Goal: Task Accomplishment & Management: Use online tool/utility

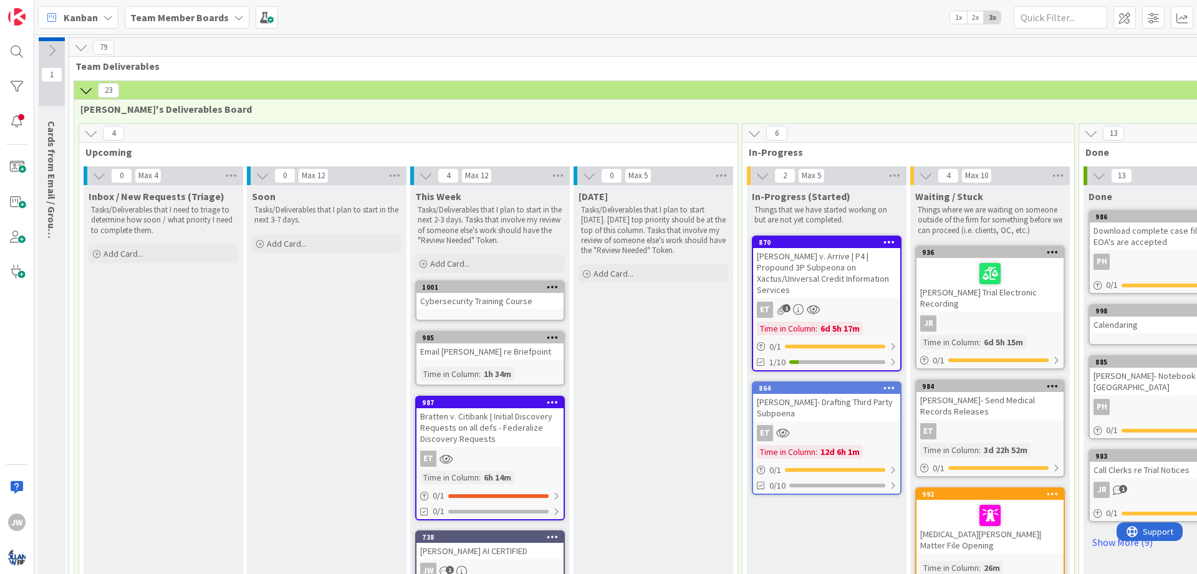
click at [72, 16] on span "Kanban" at bounding box center [81, 17] width 34 height 15
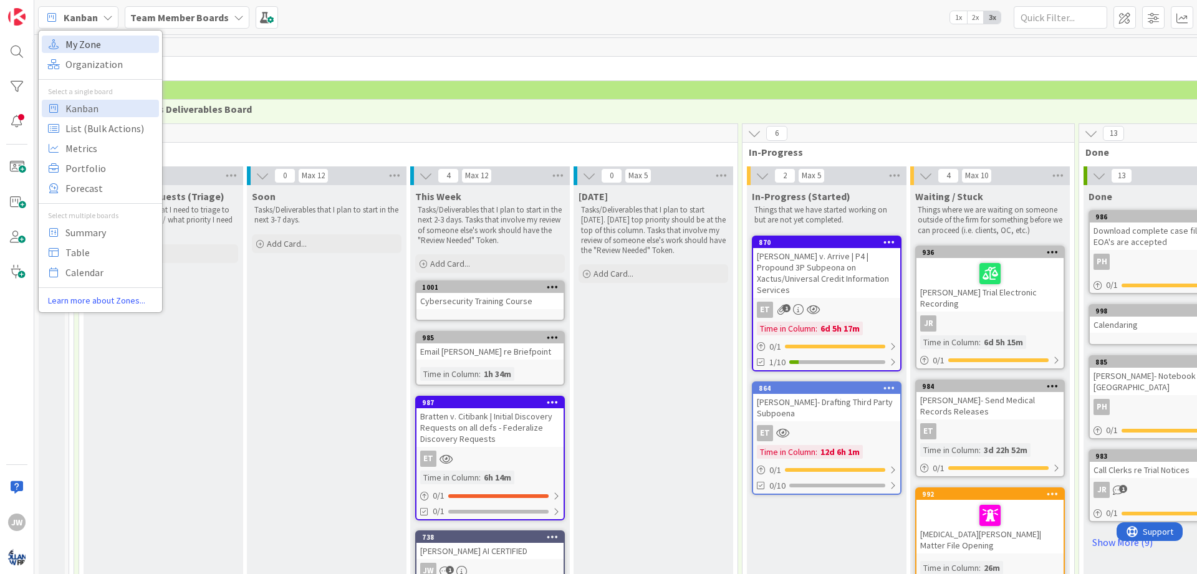
click at [75, 42] on span "My Zone" at bounding box center [110, 44] width 90 height 19
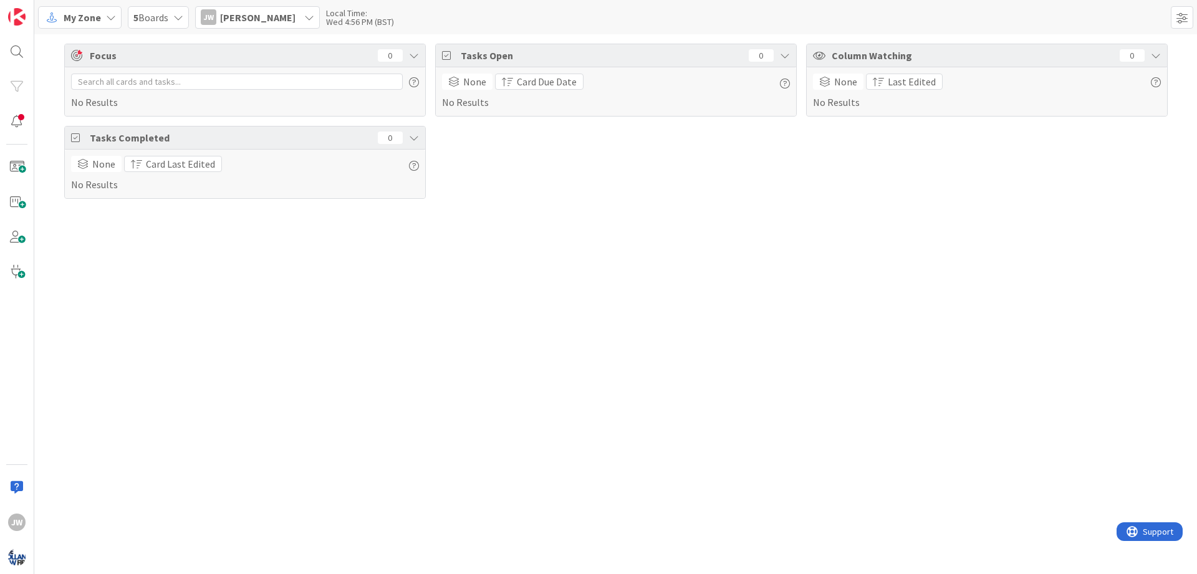
click at [84, 20] on span "My Zone" at bounding box center [82, 17] width 37 height 15
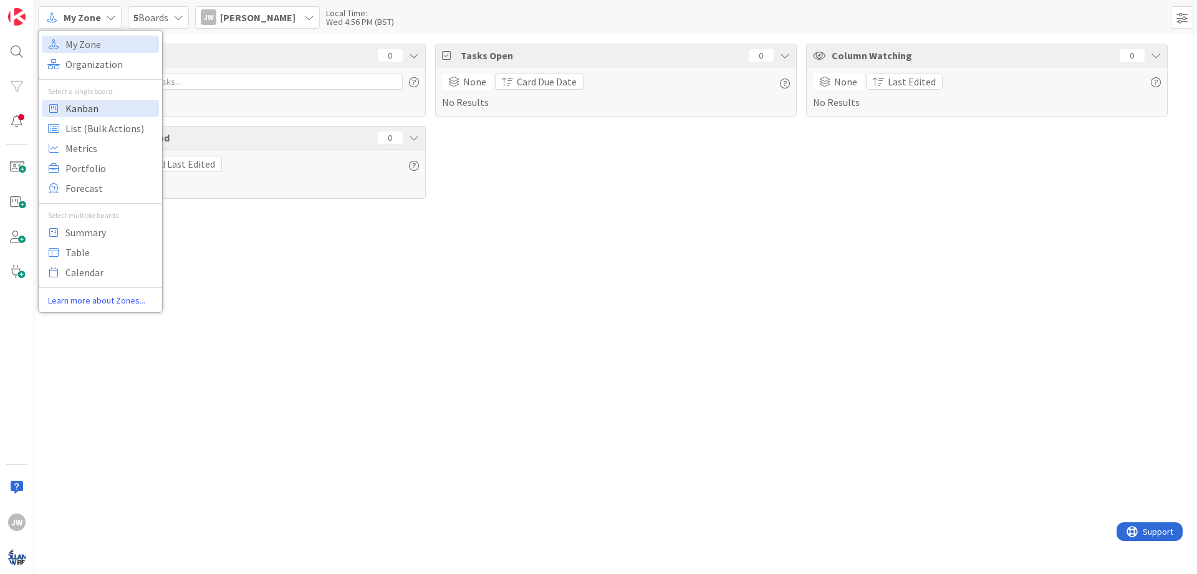
click at [85, 107] on span "Kanban" at bounding box center [110, 108] width 90 height 19
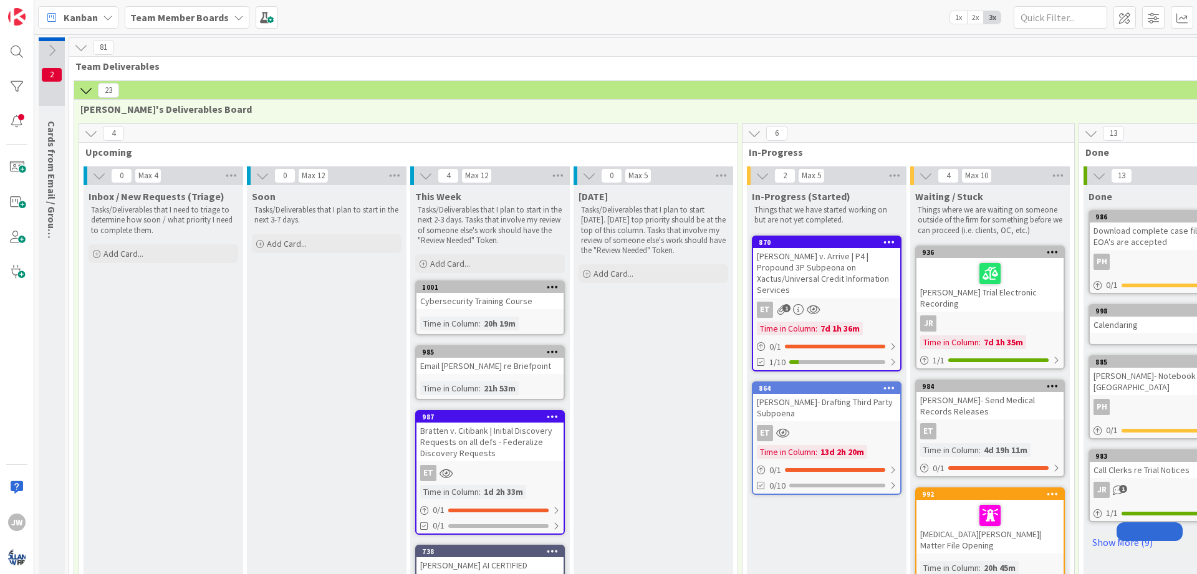
click at [152, 6] on div "Team Member Boards" at bounding box center [187, 17] width 125 height 22
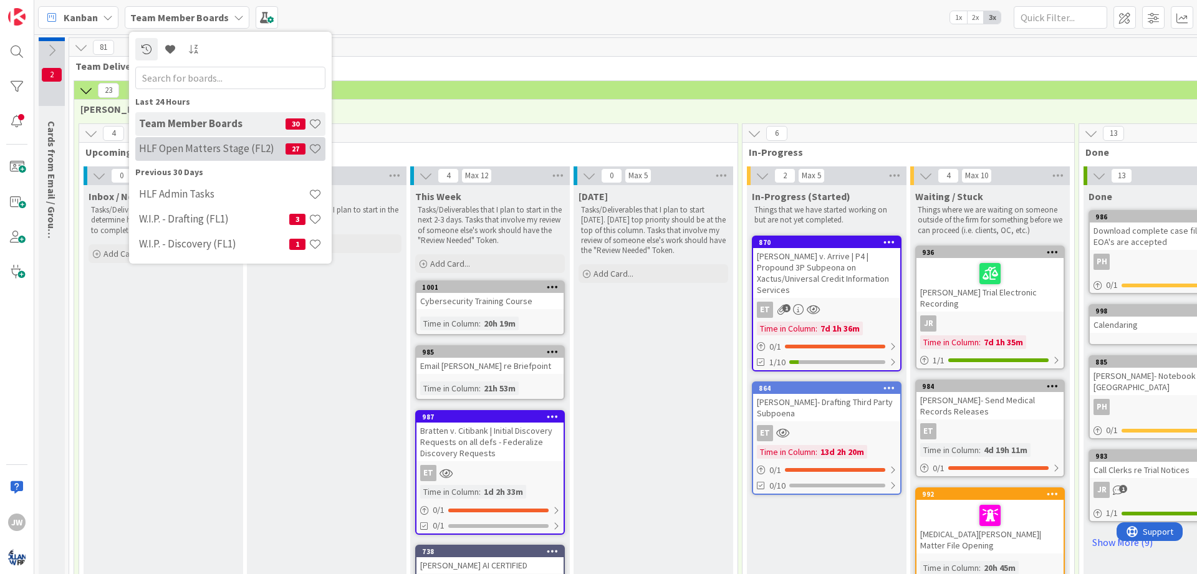
click at [183, 150] on h4 "HLF Open Matters Stage (FL2)" at bounding box center [212, 148] width 147 height 12
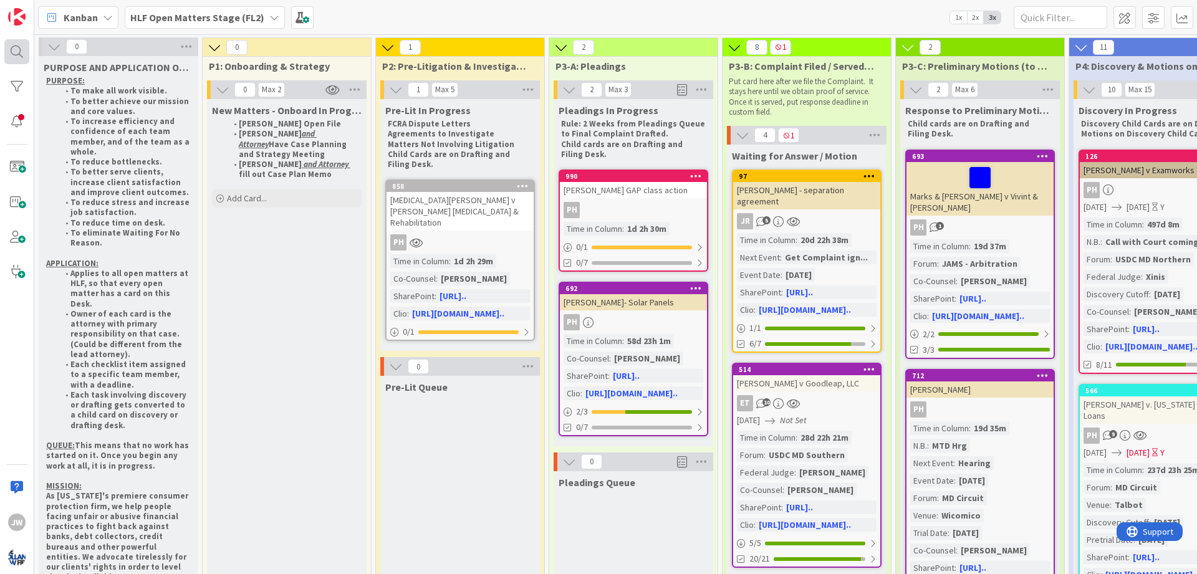
click at [12, 44] on div at bounding box center [16, 51] width 25 height 25
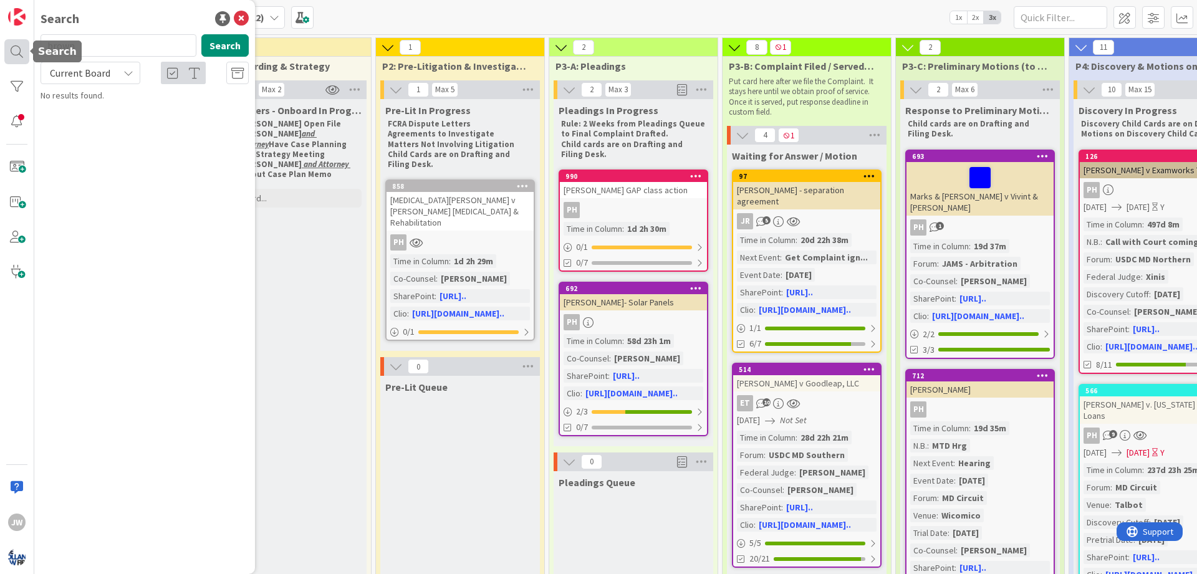
type input "brown"
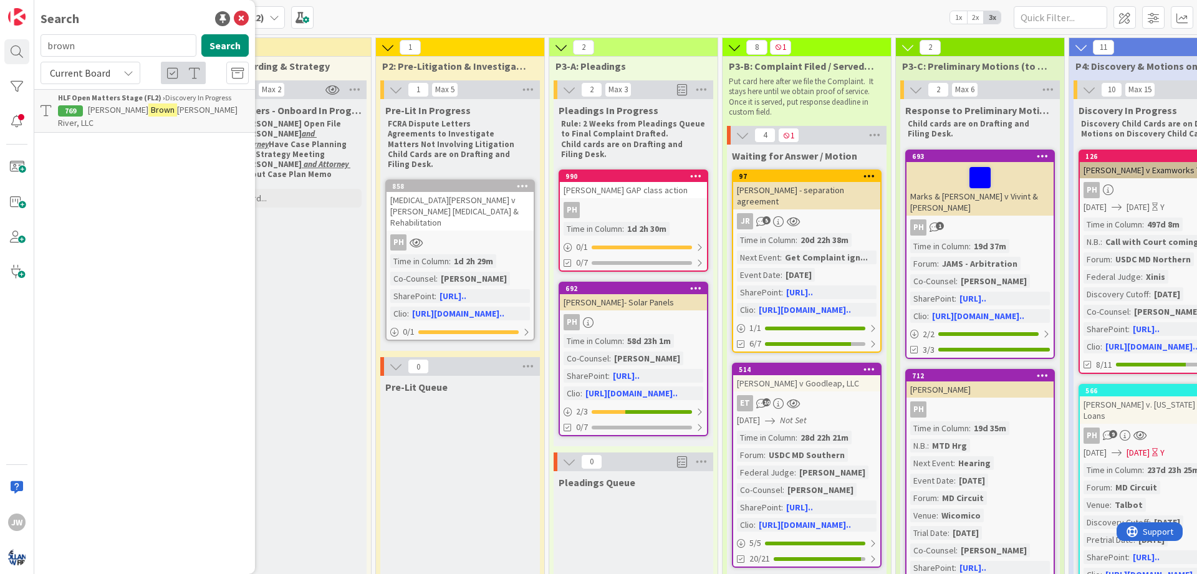
click at [162, 111] on span "[PERSON_NAME] River, LLC" at bounding box center [148, 116] width 180 height 24
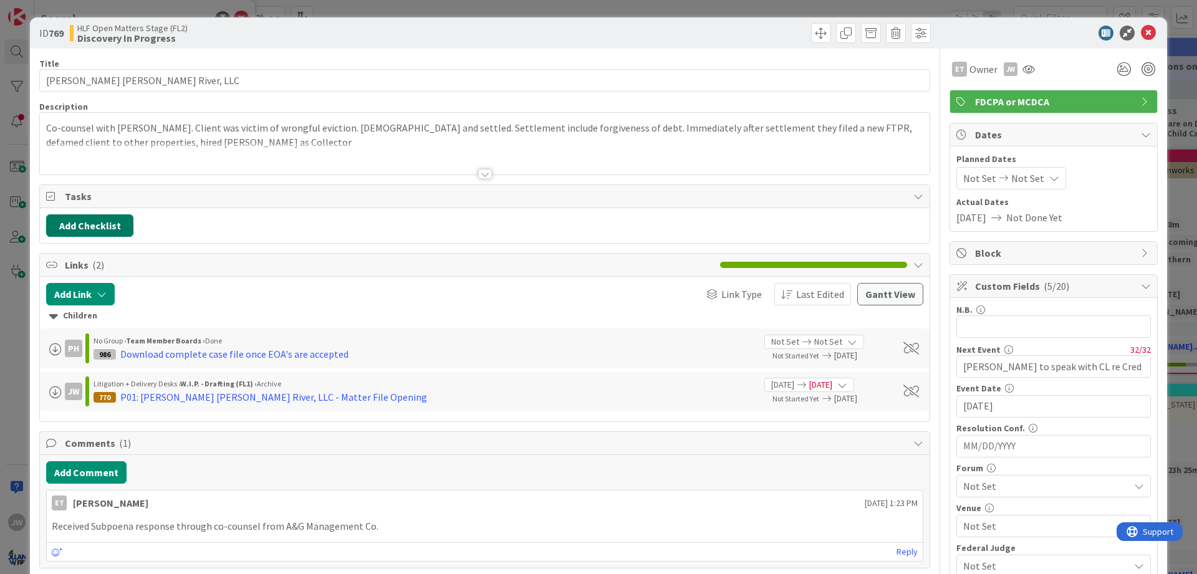
click at [129, 222] on button "Add Checklist" at bounding box center [89, 226] width 87 height 22
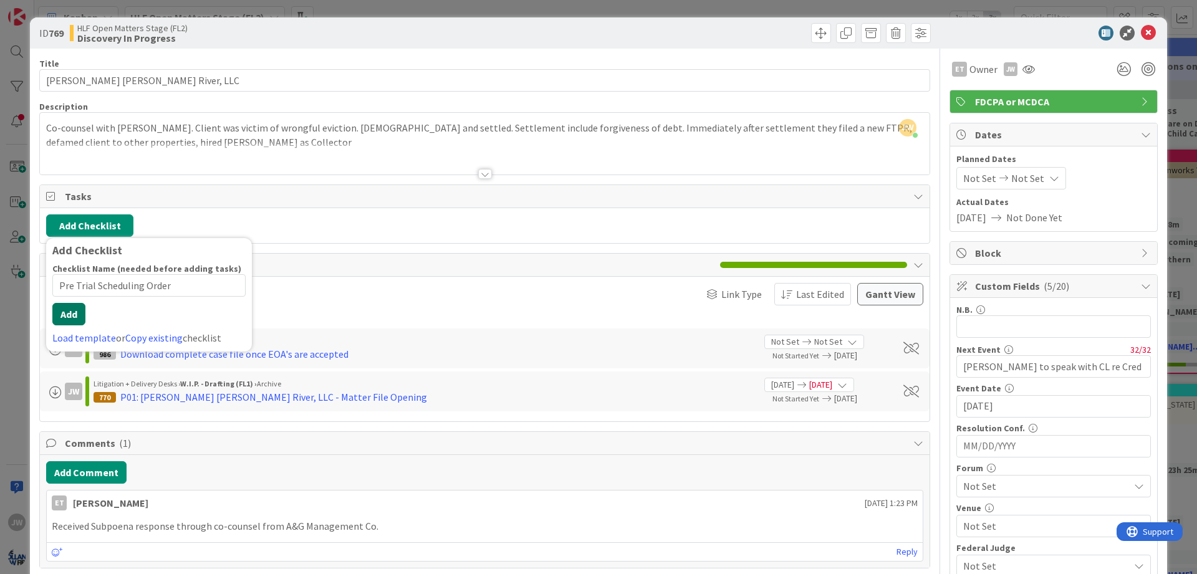
type input "Pre Trial Scheduling Order"
click at [77, 329] on div "Checklist Name (needed before adding tasks) 26 / 64 Pre Trial Scheduling Order …" at bounding box center [148, 304] width 193 height 82
click at [66, 308] on button "Add" at bounding box center [68, 314] width 33 height 22
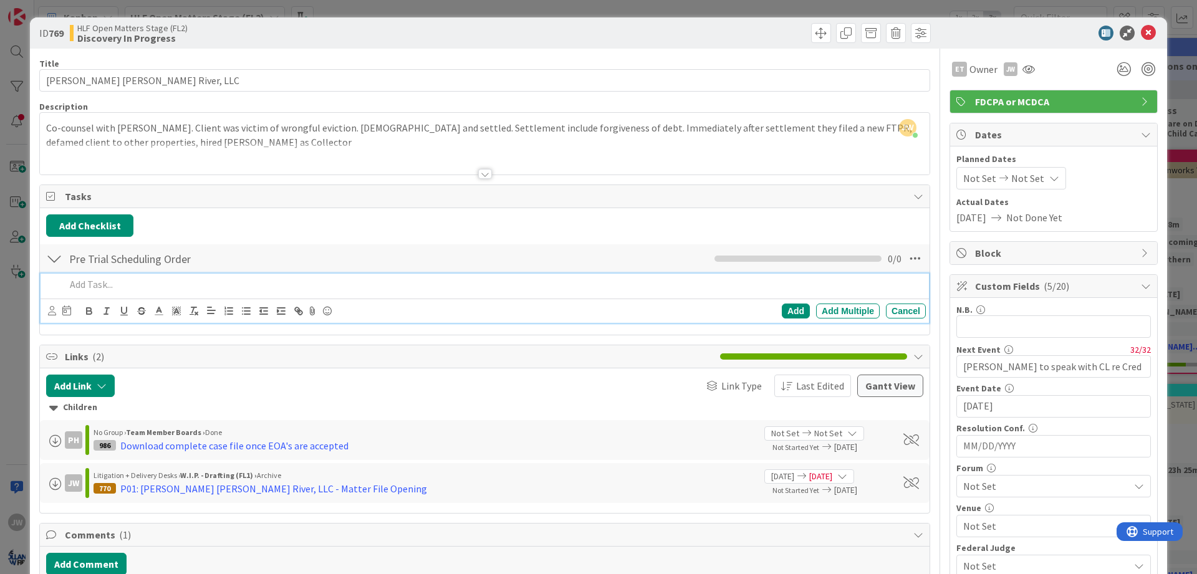
click at [756, 39] on div at bounding box center [709, 33] width 443 height 20
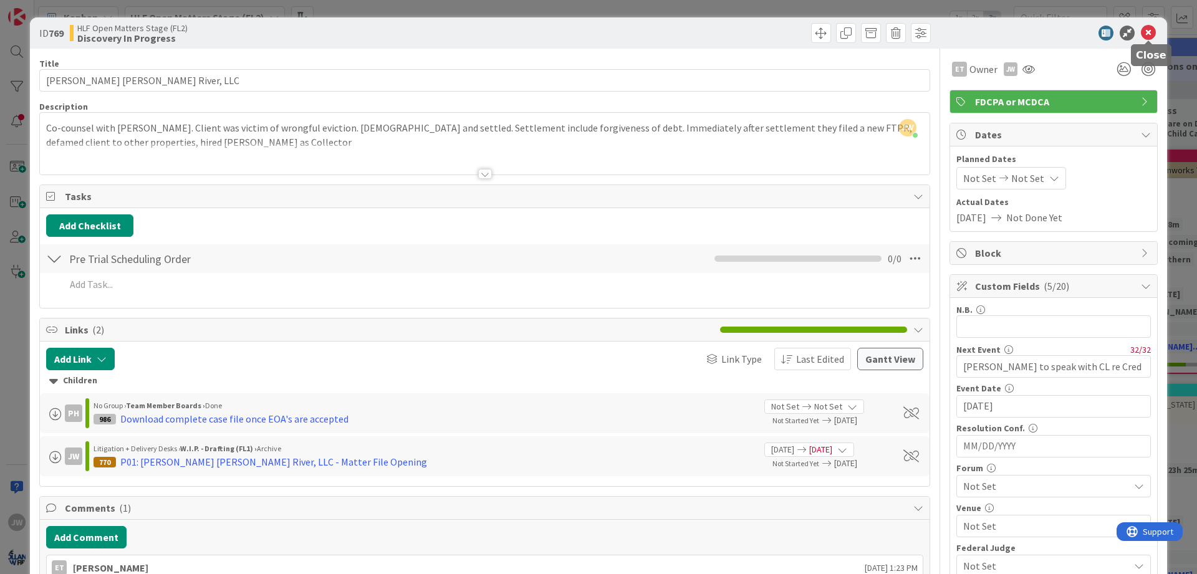
click at [1147, 34] on icon at bounding box center [1148, 33] width 15 height 15
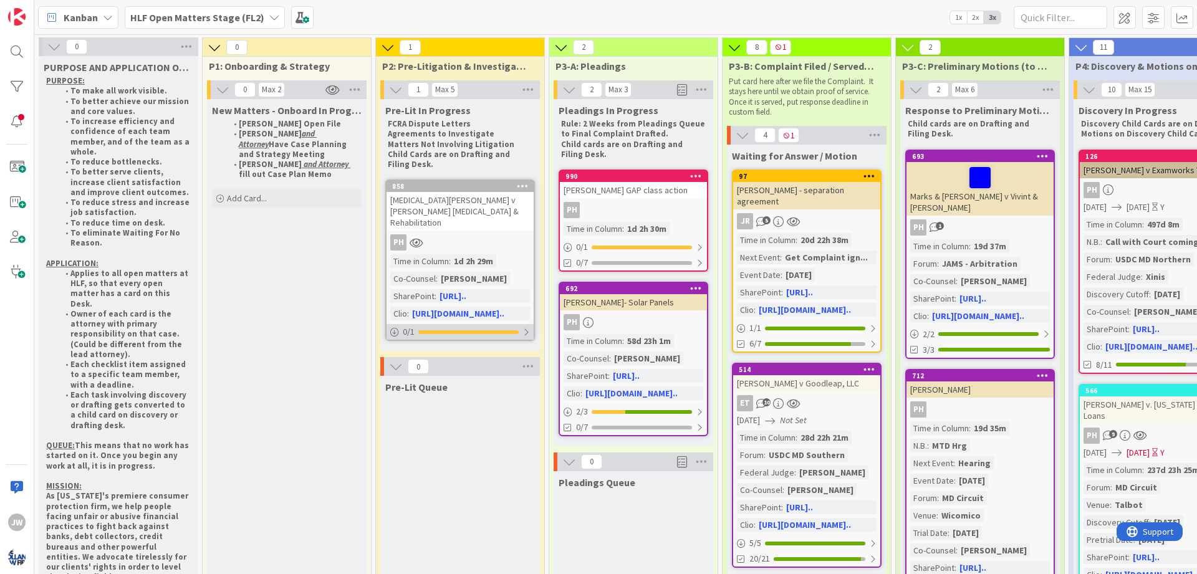
click at [524, 327] on div at bounding box center [526, 332] width 7 height 10
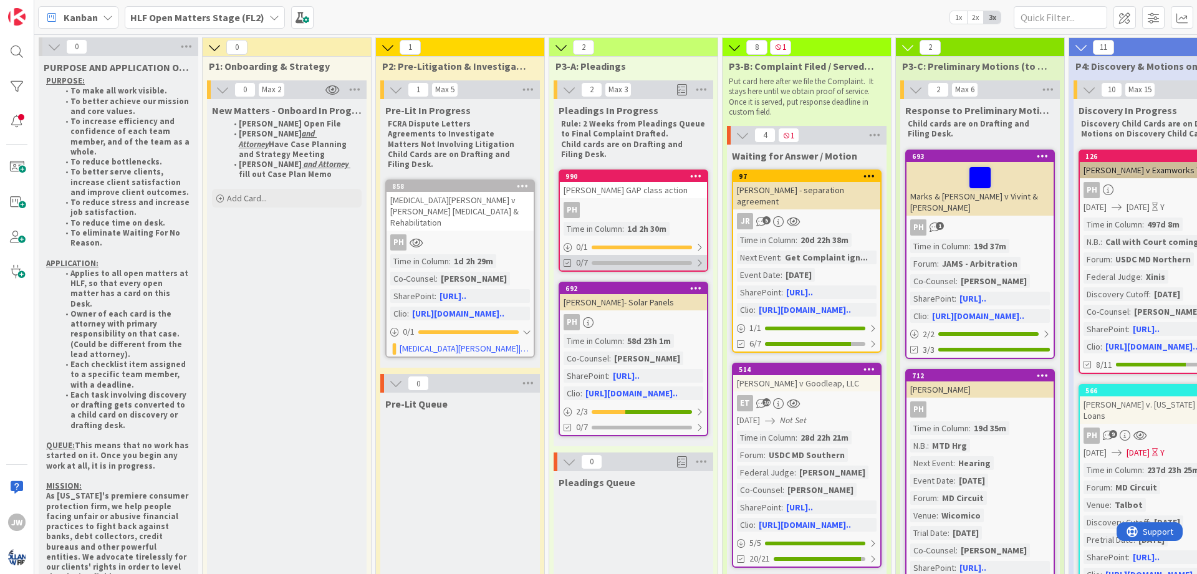
click at [699, 264] on div at bounding box center [699, 263] width 7 height 10
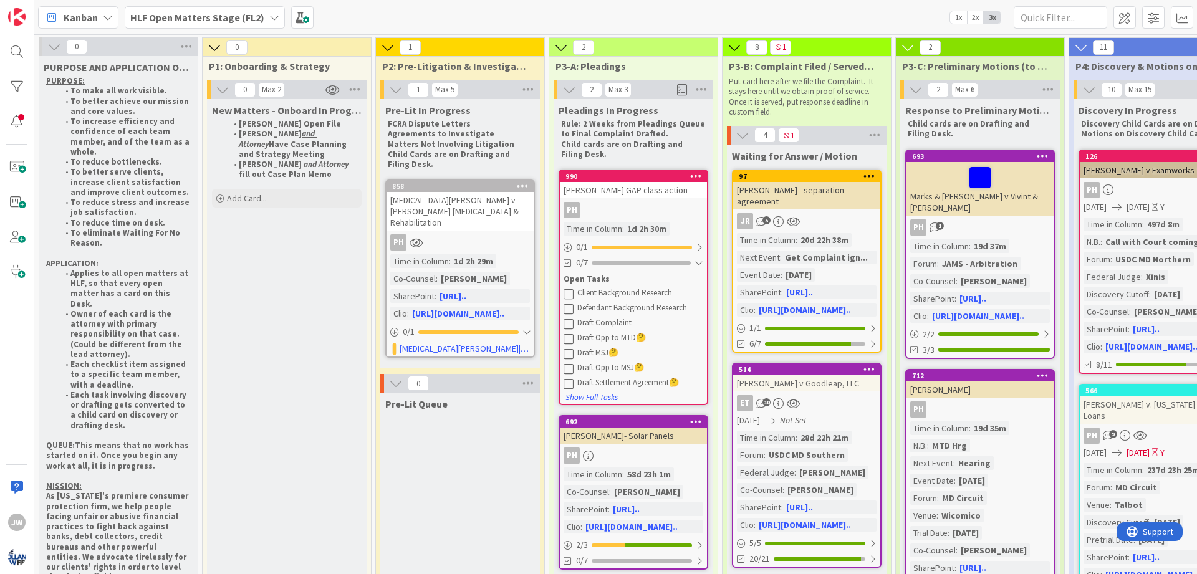
scroll to position [75, 0]
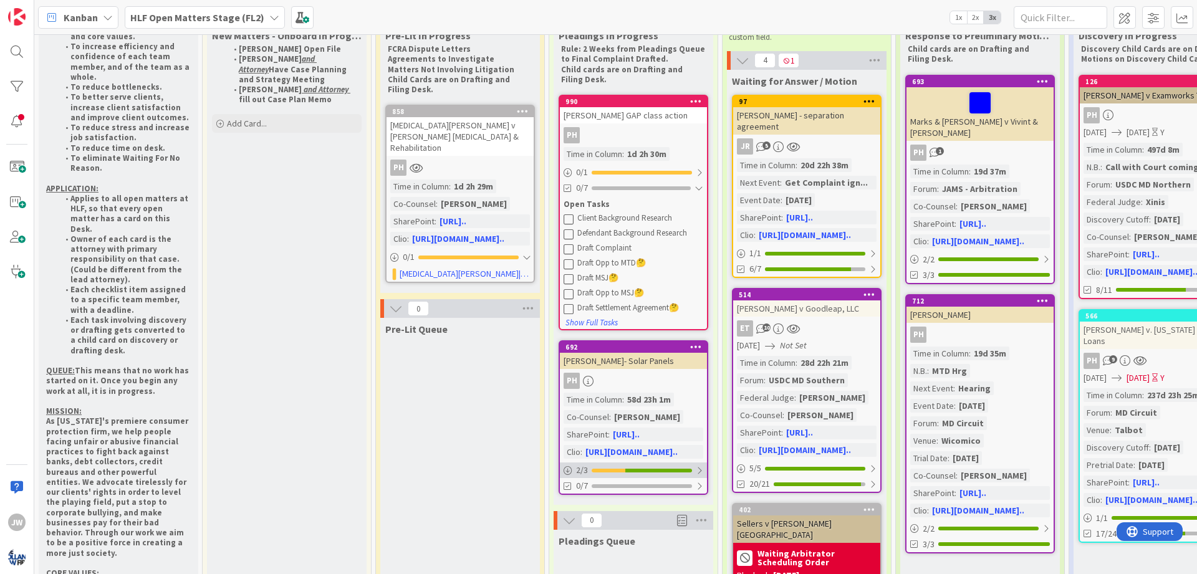
click at [699, 473] on div at bounding box center [699, 471] width 7 height 10
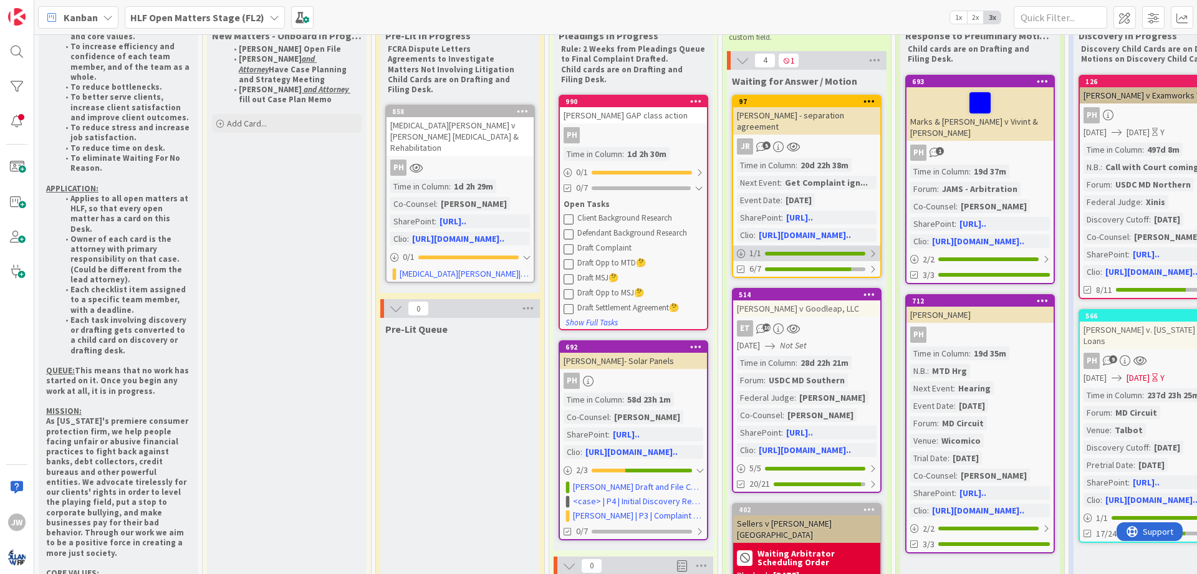
click at [873, 249] on div at bounding box center [872, 254] width 7 height 10
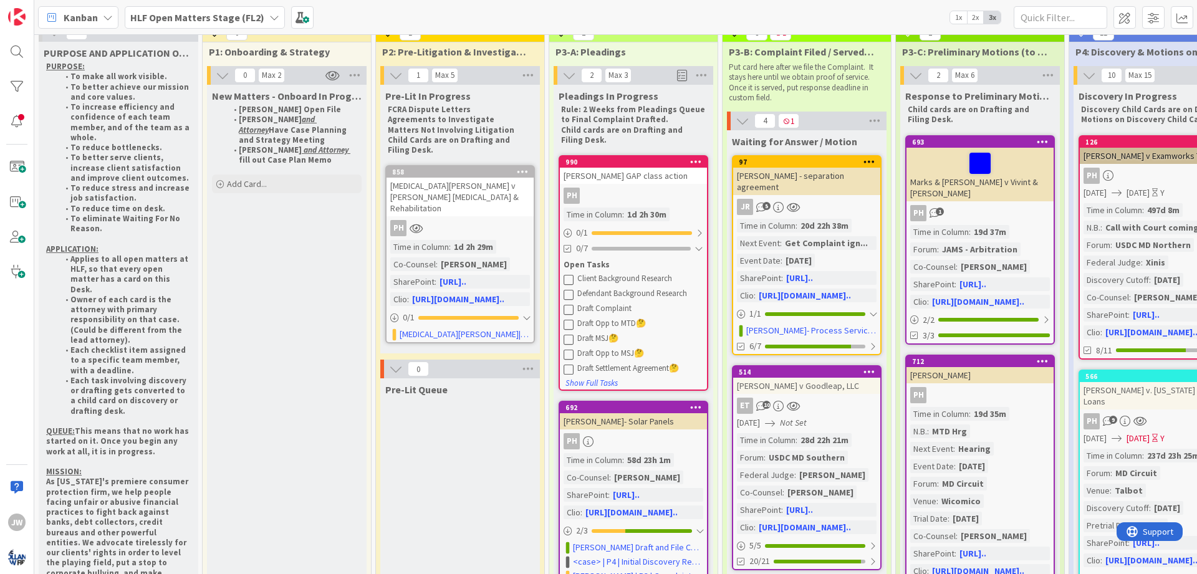
scroll to position [0, 0]
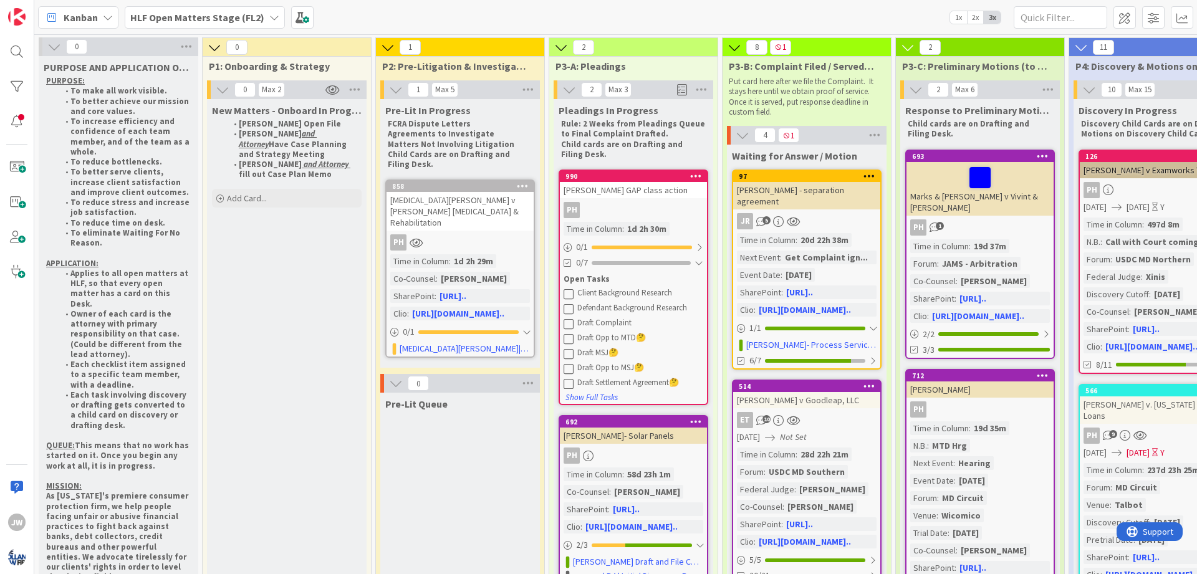
click at [209, 18] on b "HLF Open Matters Stage (FL2)" at bounding box center [197, 17] width 134 height 12
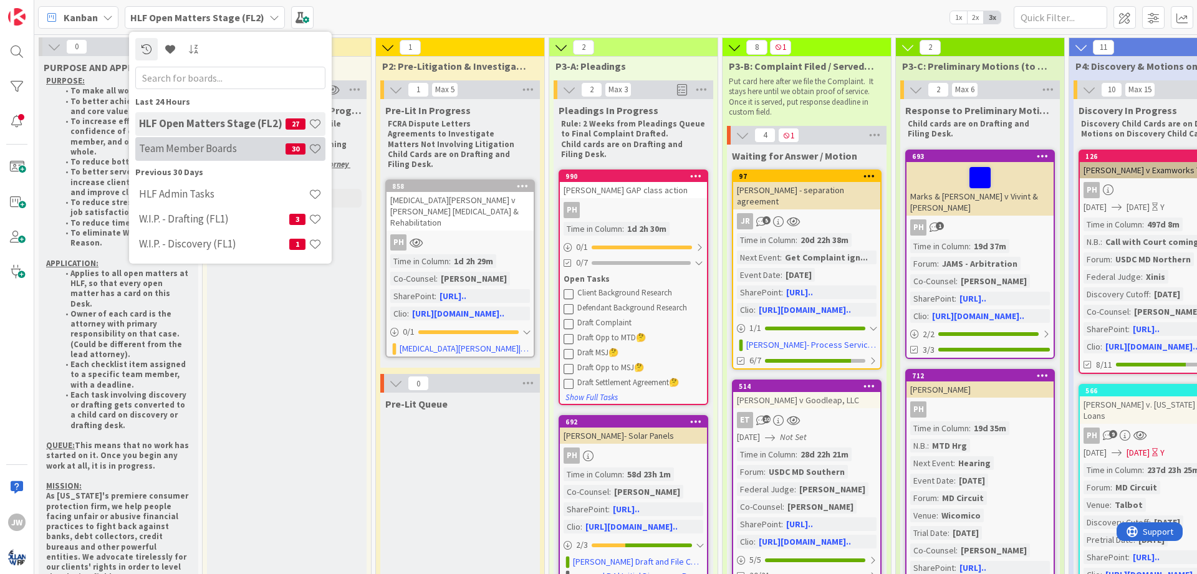
click at [194, 142] on div "Team Member Boards 30" at bounding box center [230, 149] width 190 height 24
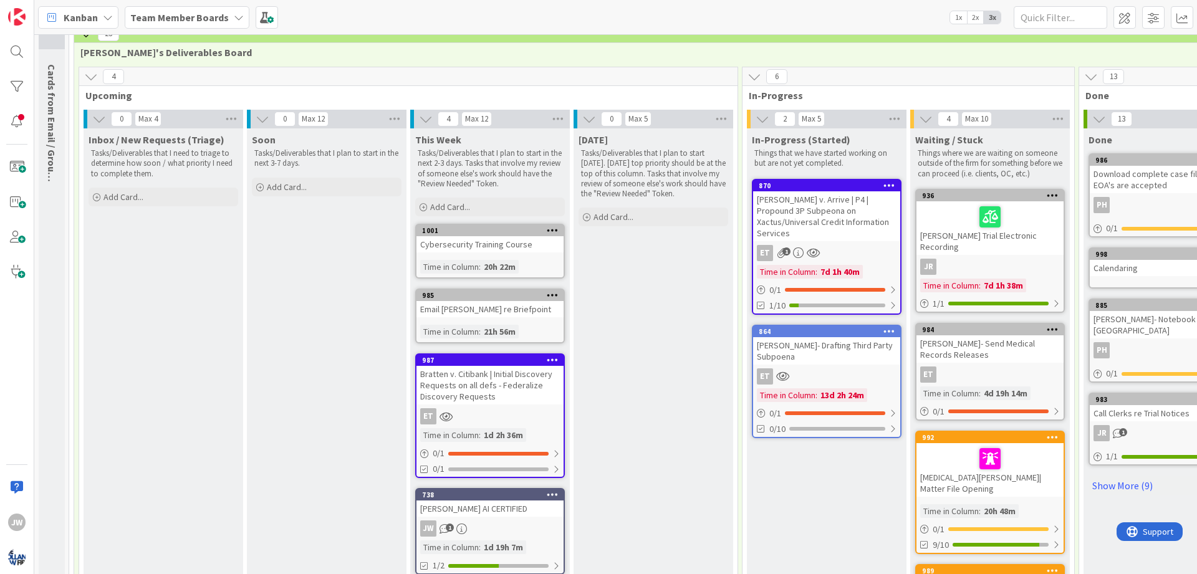
scroll to position [75, 0]
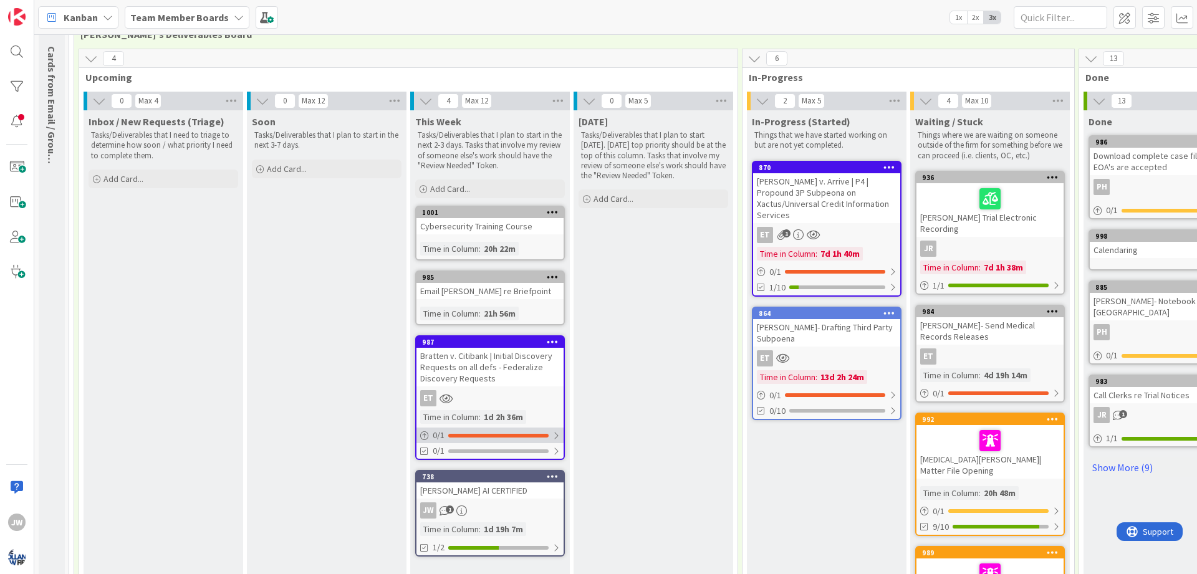
click at [558, 438] on div at bounding box center [555, 436] width 7 height 10
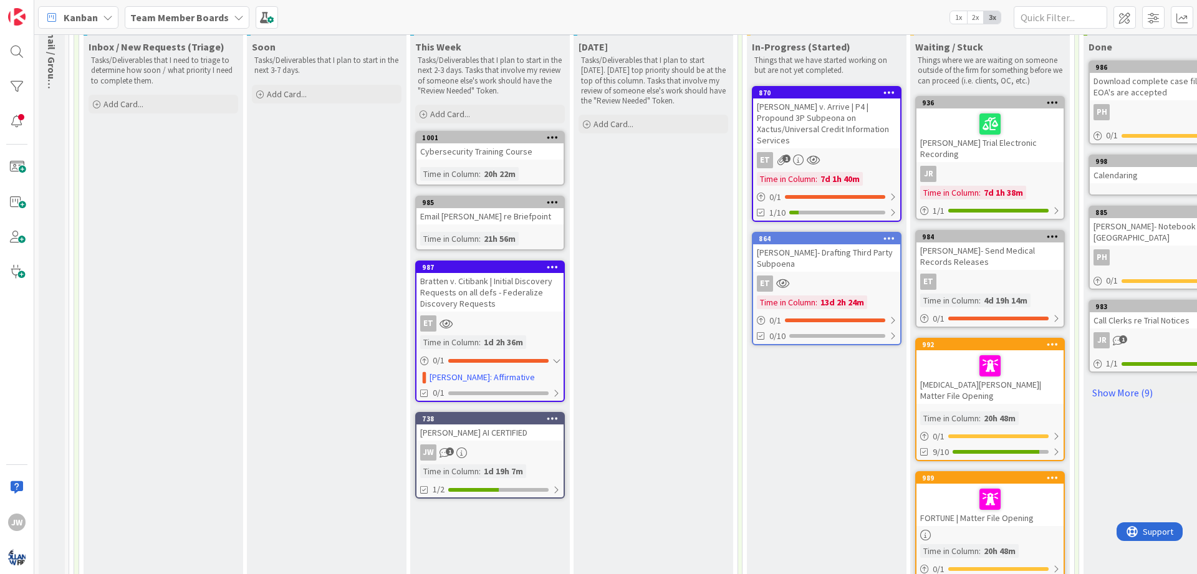
scroll to position [224, 0]
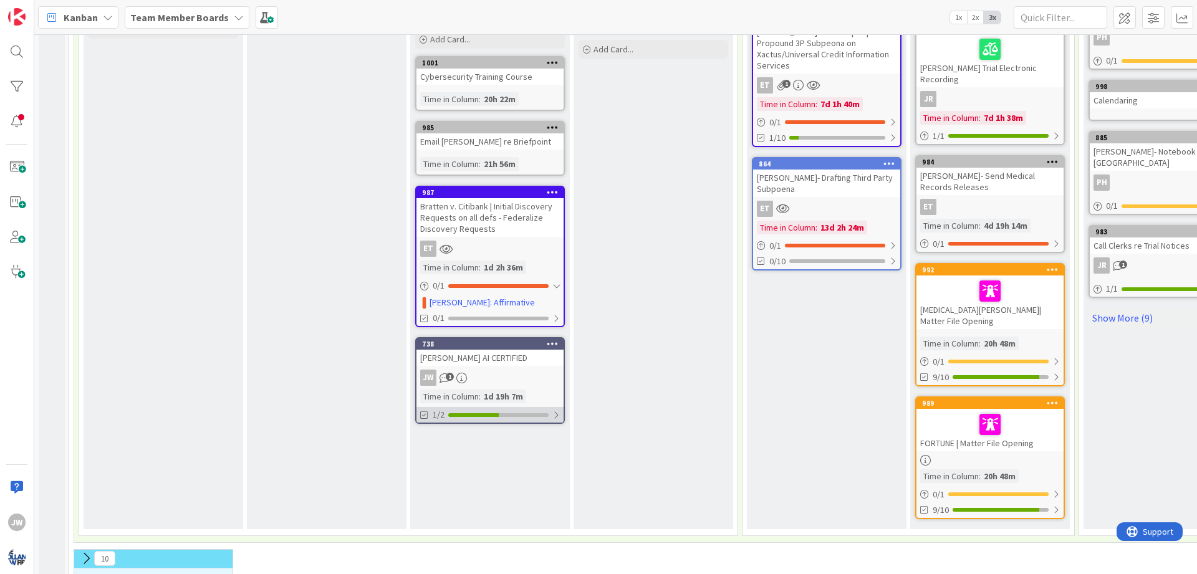
click at [556, 415] on div at bounding box center [555, 415] width 7 height 10
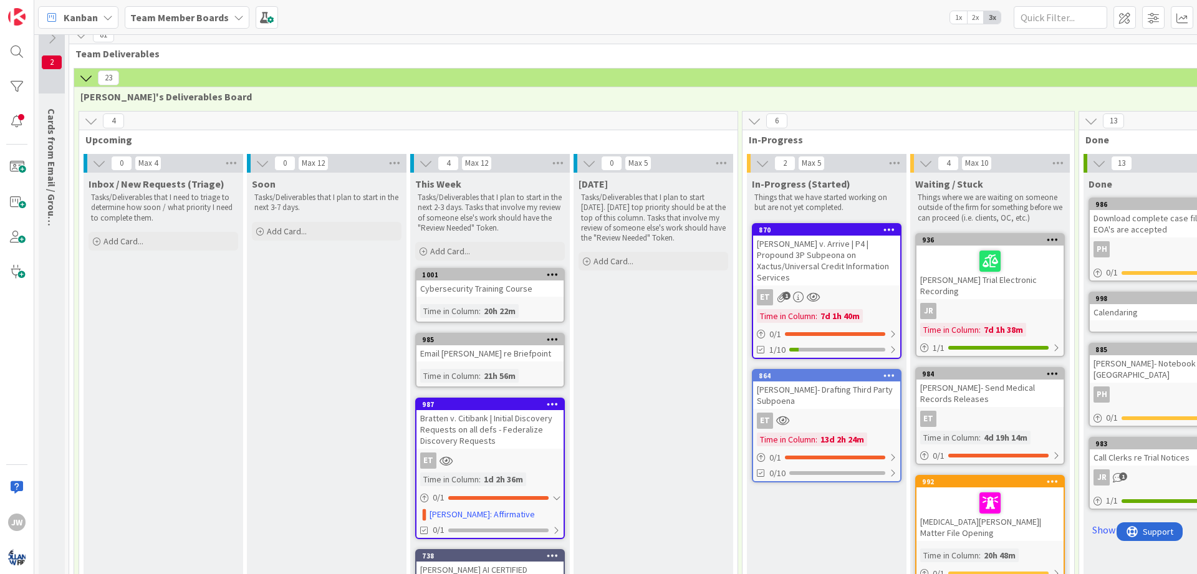
scroll to position [0, 0]
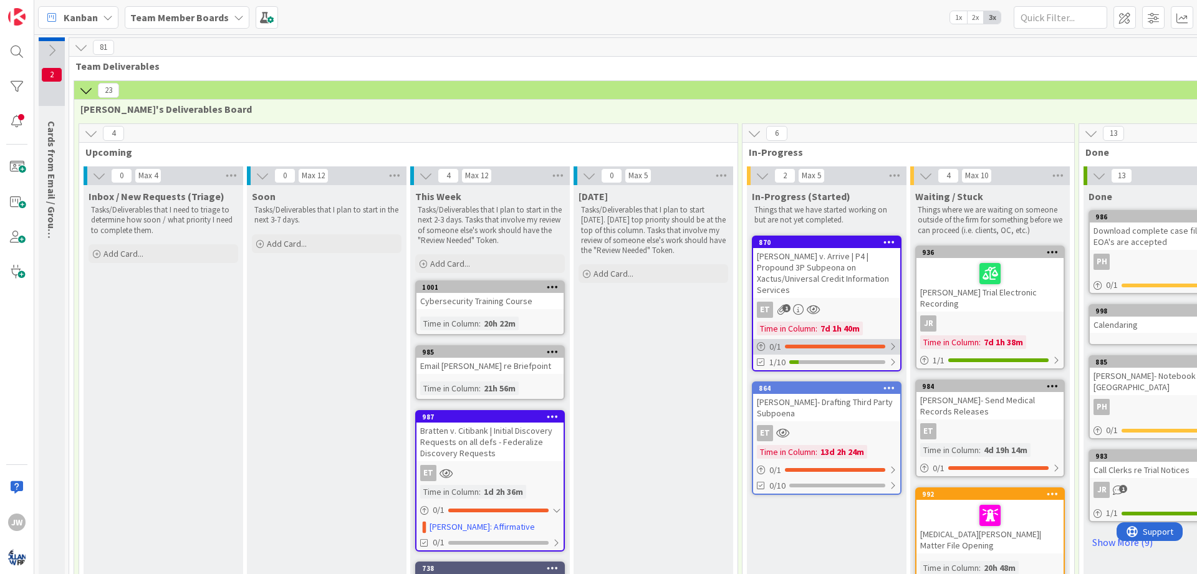
click at [894, 342] on div at bounding box center [892, 347] width 7 height 10
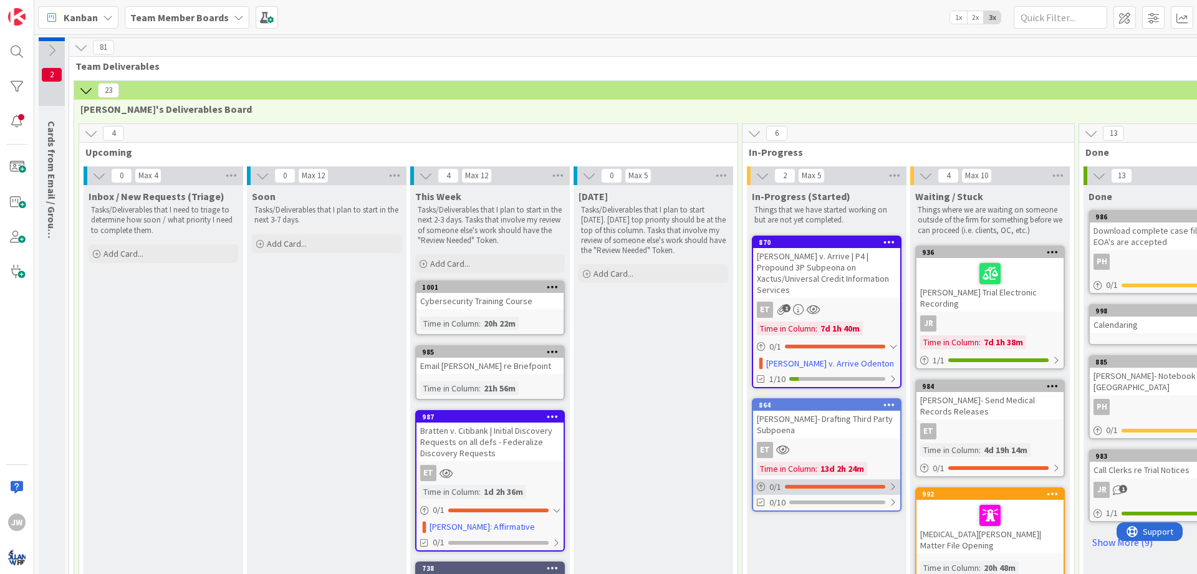
click at [894, 482] on div at bounding box center [892, 487] width 7 height 10
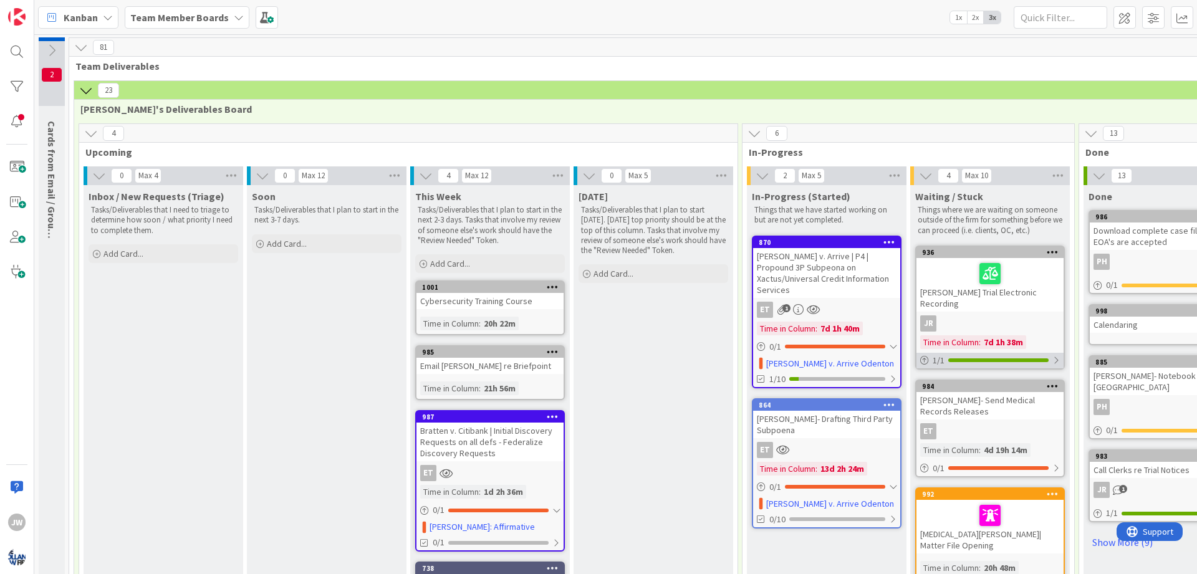
click at [1059, 353] on div "1 / 1" at bounding box center [990, 361] width 147 height 16
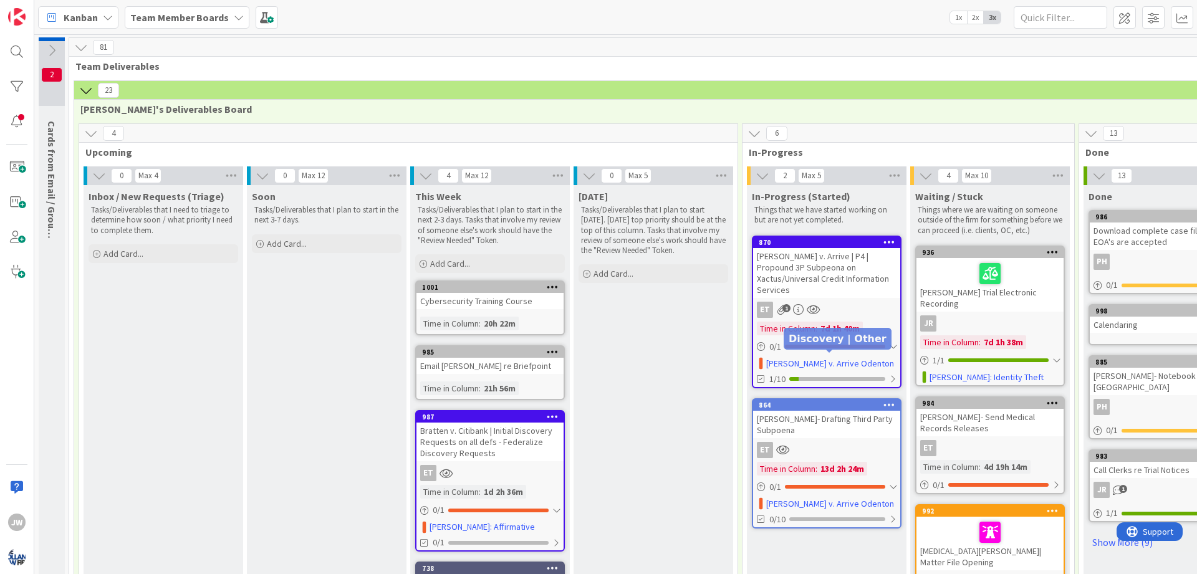
scroll to position [75, 0]
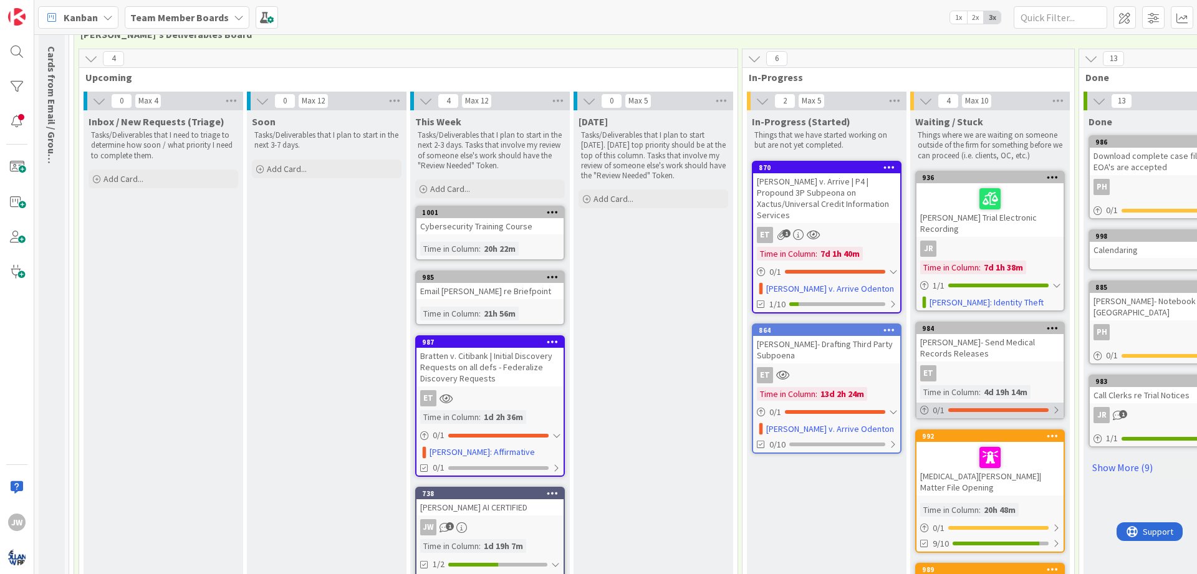
click at [1058, 403] on div "0 / 1" at bounding box center [990, 411] width 147 height 16
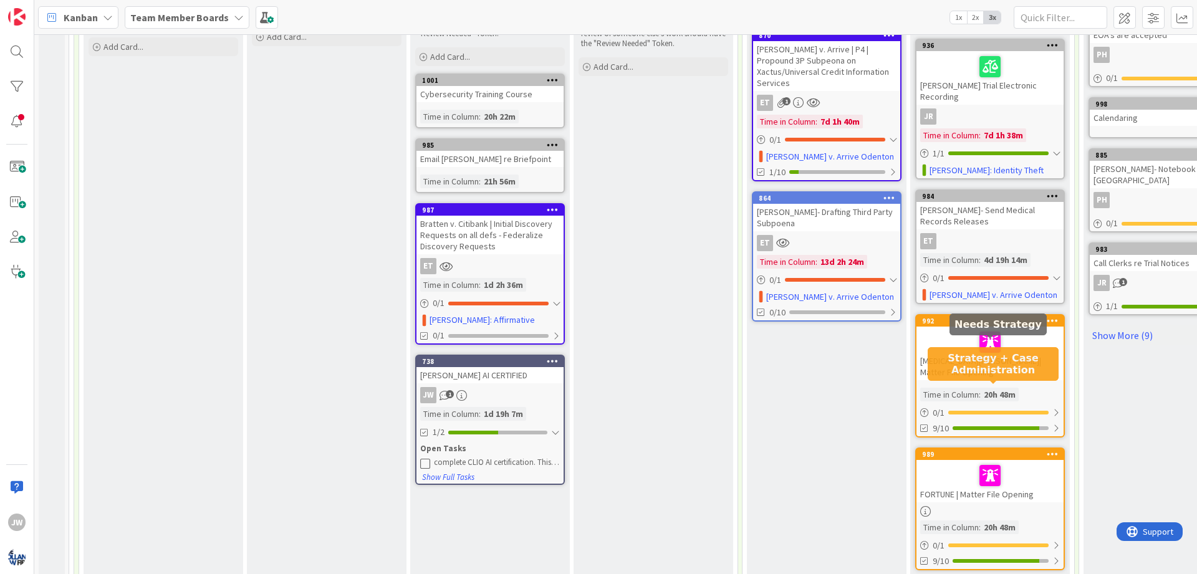
scroll to position [224, 0]
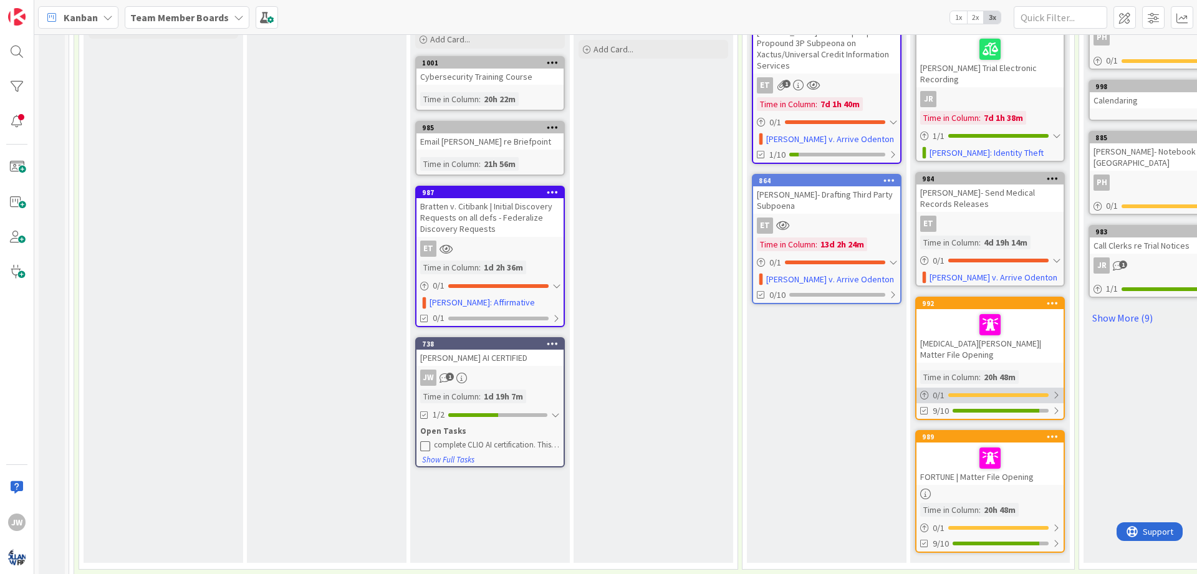
click at [1059, 390] on div at bounding box center [1056, 395] width 7 height 10
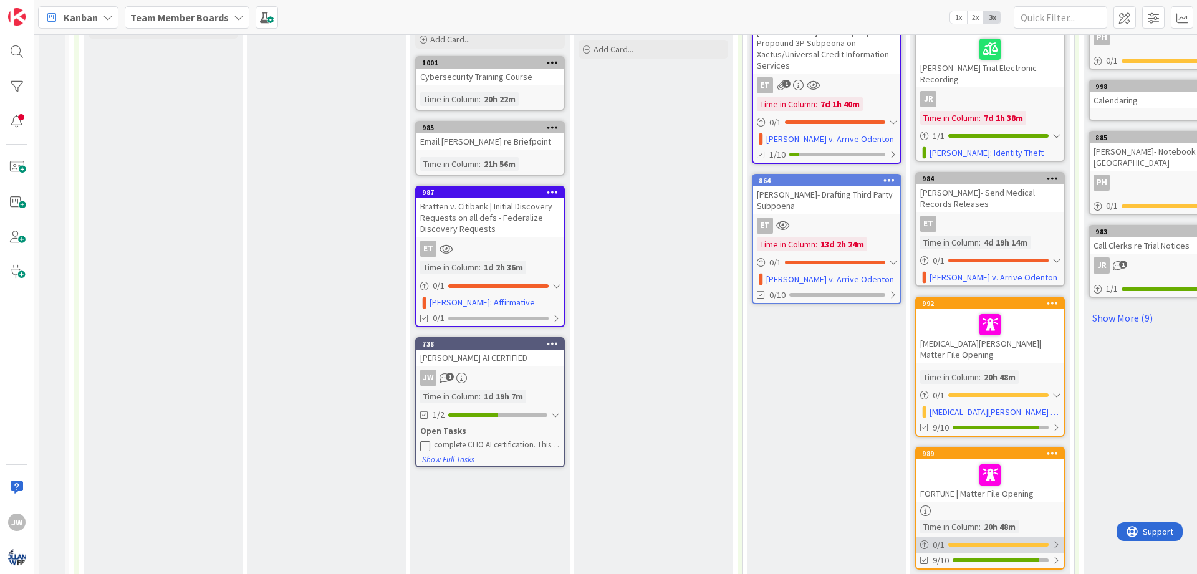
click at [1060, 537] on div "0 / 1" at bounding box center [990, 545] width 147 height 16
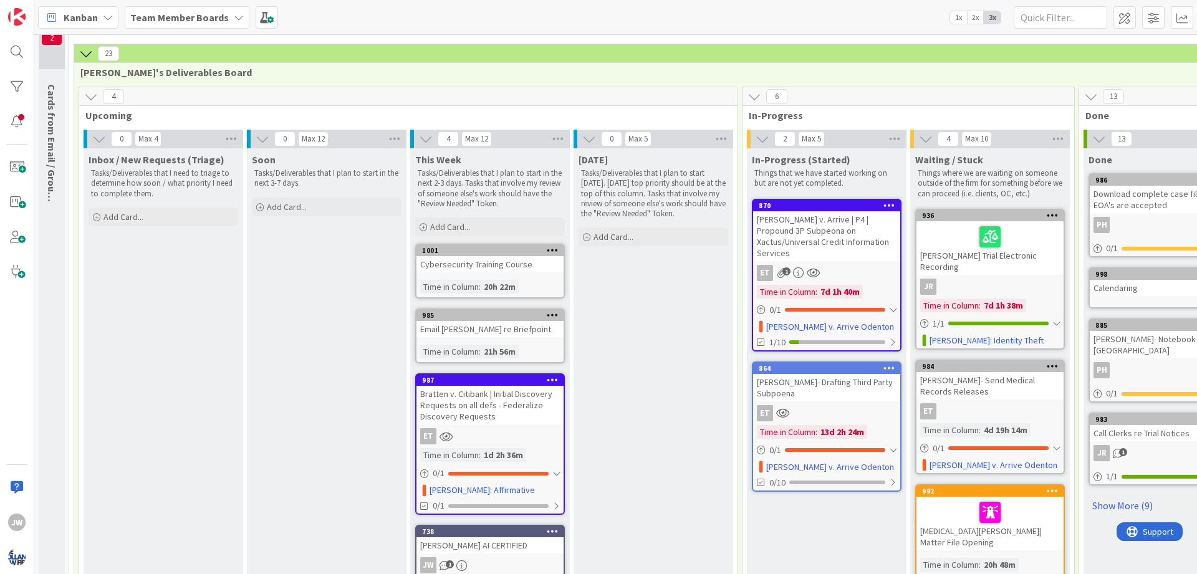
scroll to position [0, 0]
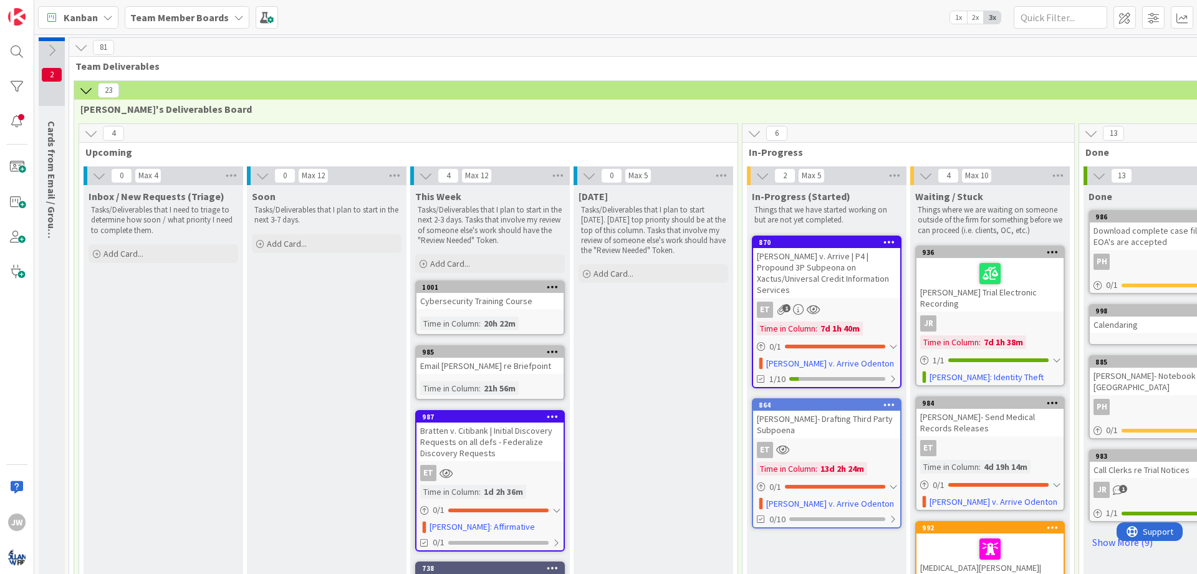
click at [294, 16] on div "Kanban Team Member Boards 1x 2x 3x" at bounding box center [615, 17] width 1163 height 34
click at [488, 70] on span "Team Deliverables" at bounding box center [658, 66] width 1167 height 12
click at [16, 56] on div at bounding box center [16, 51] width 25 height 25
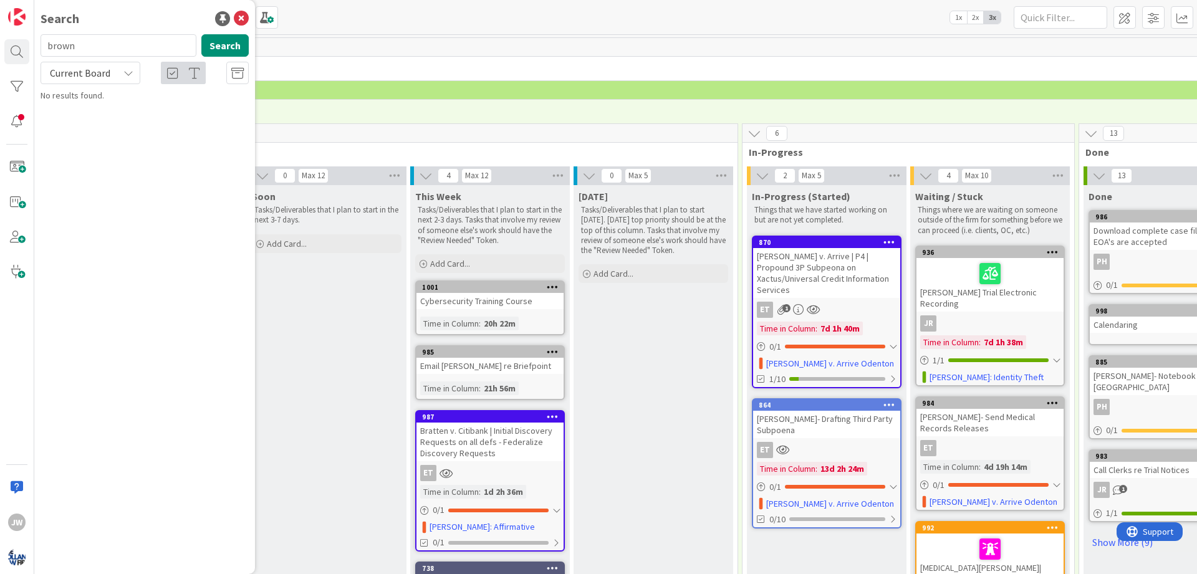
click at [133, 75] on div "Current Board" at bounding box center [91, 73] width 100 height 22
click at [117, 122] on span "All Boards" at bounding box center [112, 124] width 130 height 19
click at [221, 43] on button "Search" at bounding box center [224, 45] width 47 height 22
click at [157, 108] on span "[PERSON_NAME] River, LLC" at bounding box center [148, 116] width 180 height 24
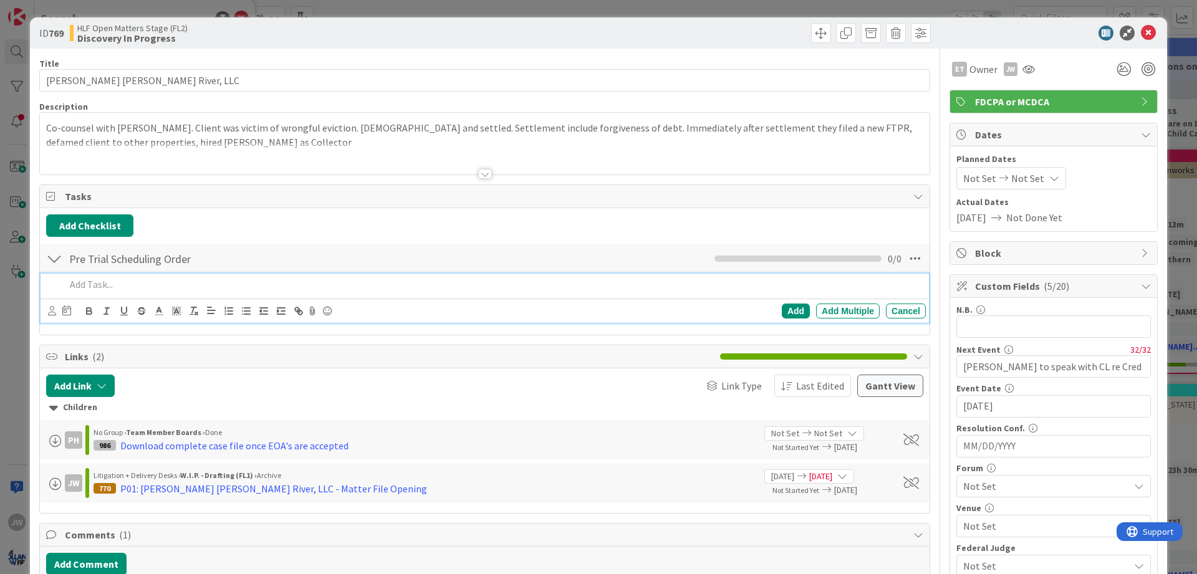
scroll to position [75, 0]
